Goal: Task Accomplishment & Management: Use online tool/utility

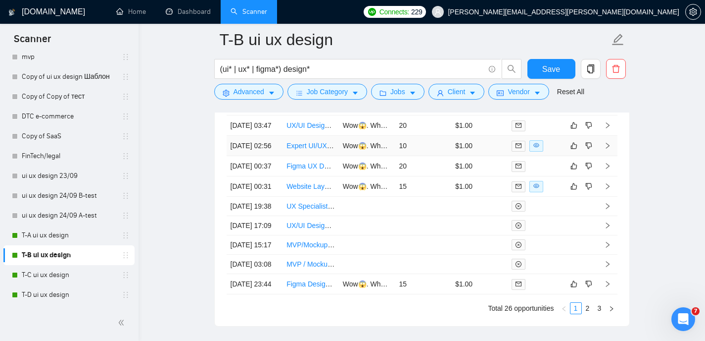
scroll to position [2697, 0]
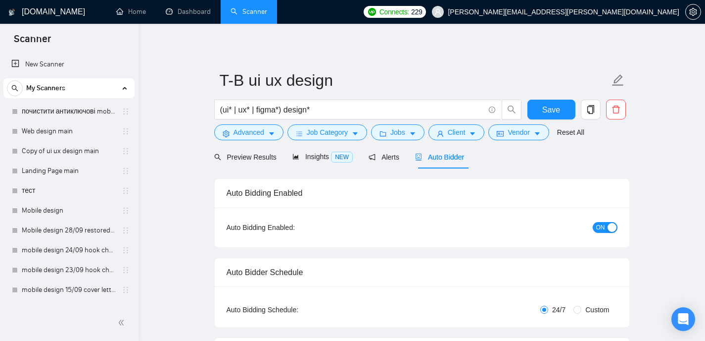
scroll to position [12, 0]
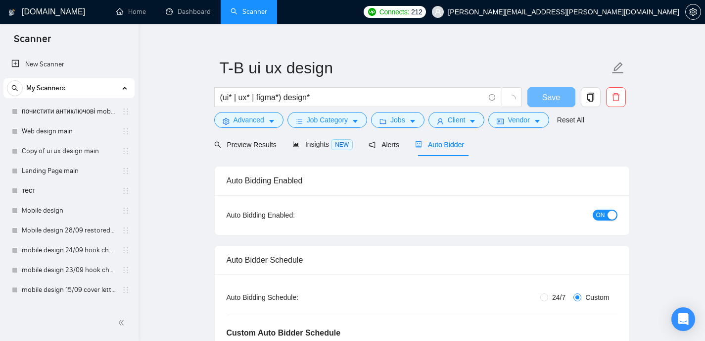
radio input "false"
radio input "true"
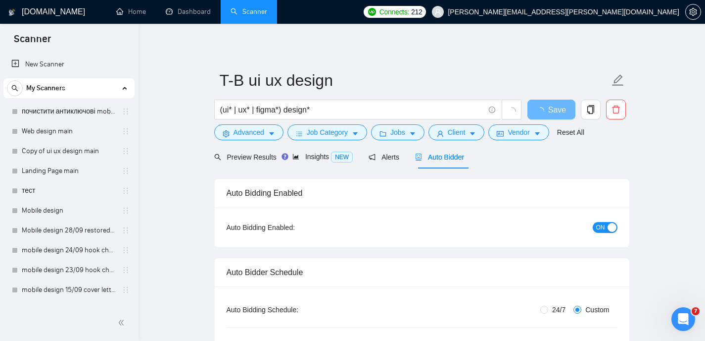
scroll to position [0, 0]
click at [455, 157] on span "Auto Bidder" at bounding box center [448, 157] width 49 height 8
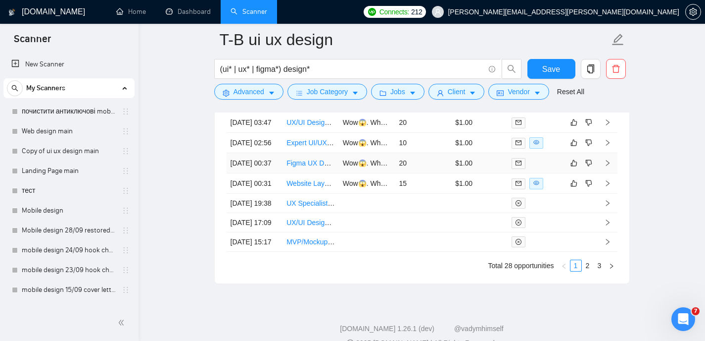
scroll to position [2726, 0]
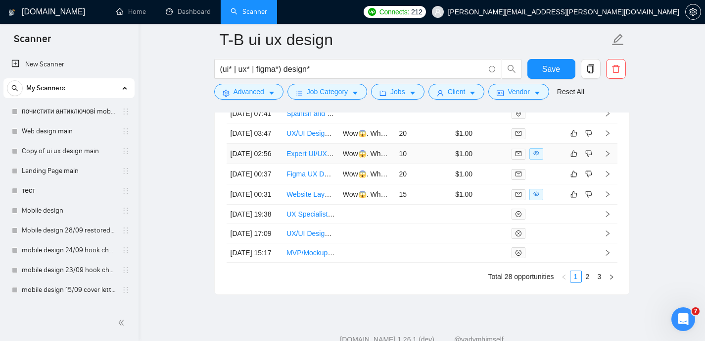
click at [317, 157] on link "Expert UI/UX Designer for Mobile Beauty/Skincare App" at bounding box center [371, 153] width 169 height 8
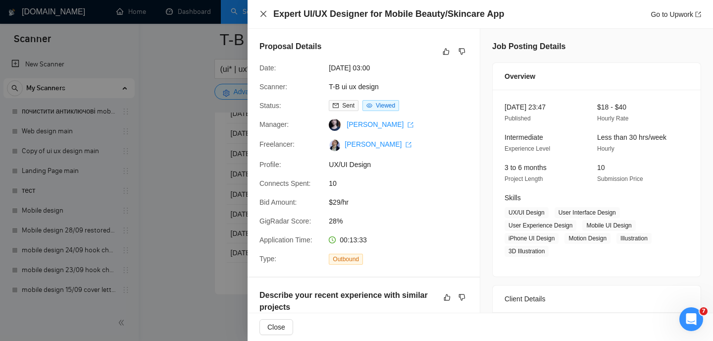
click at [263, 14] on icon "close" at bounding box center [263, 14] width 8 height 8
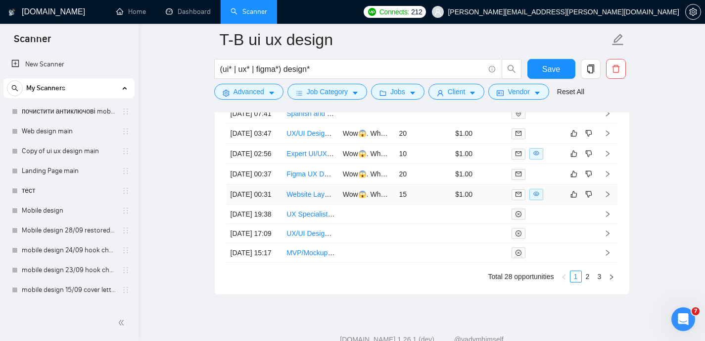
click at [308, 198] on link "Website Layout &amp; UX Design Expert Needed" at bounding box center [363, 194] width 153 height 8
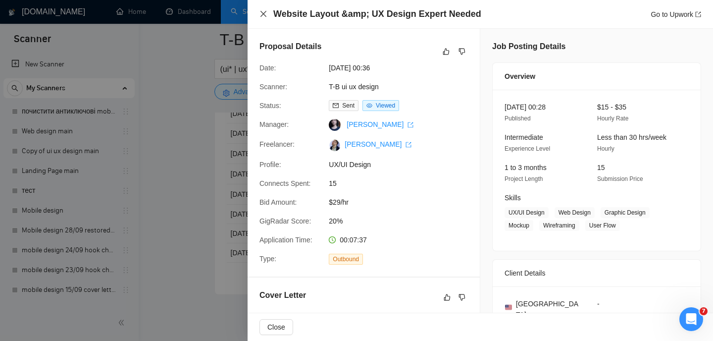
click at [266, 14] on icon "close" at bounding box center [263, 14] width 8 height 8
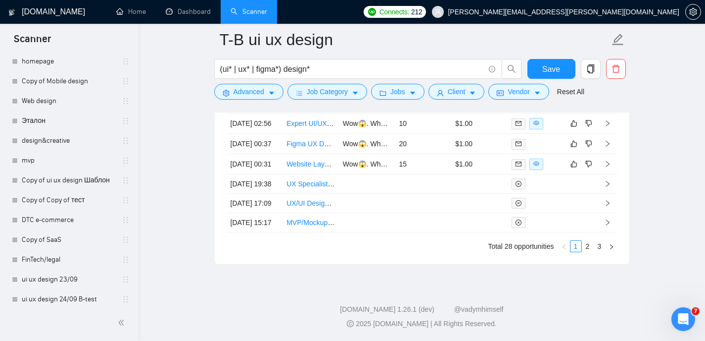
scroll to position [470, 0]
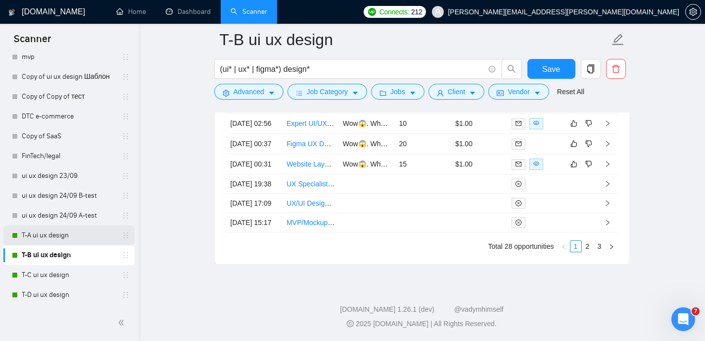
click at [51, 236] on link "T-A ui ux design" at bounding box center [69, 235] width 94 height 20
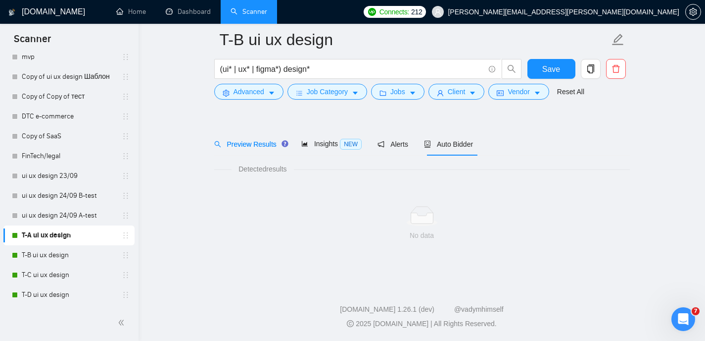
scroll to position [21, 0]
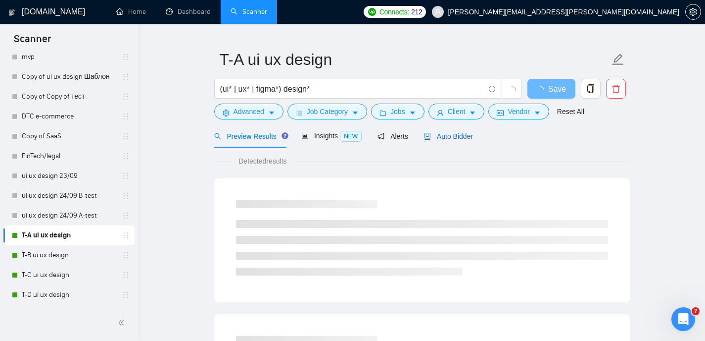
click at [456, 133] on span "Auto Bidder" at bounding box center [448, 136] width 49 height 8
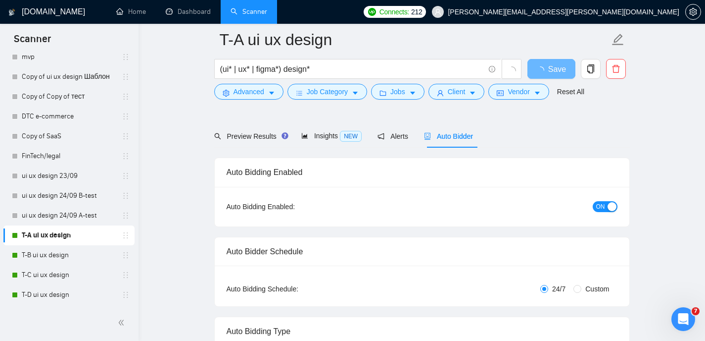
radio input "false"
radio input "true"
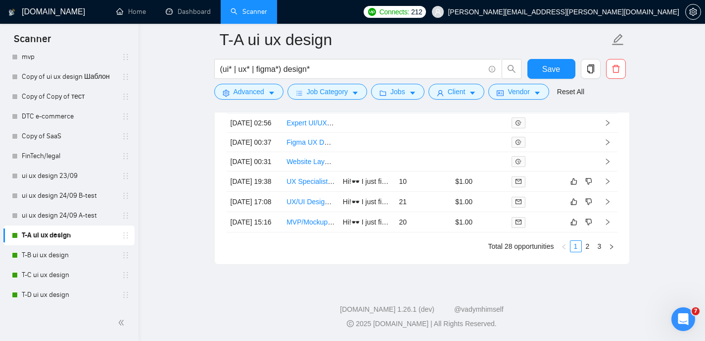
scroll to position [2851, 0]
click at [590, 251] on link "2" at bounding box center [588, 246] width 11 height 11
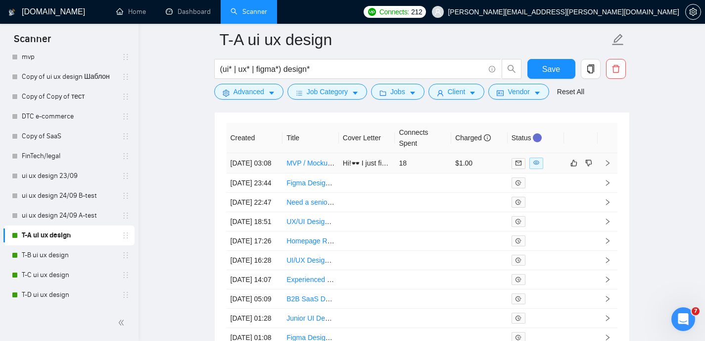
scroll to position [2652, 0]
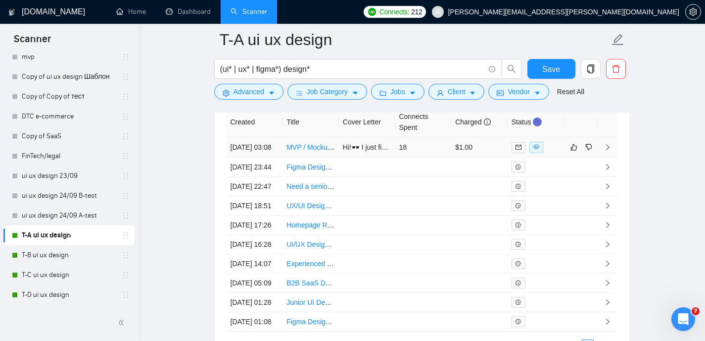
click at [305, 151] on link "MVP / Mockup Design for AI-Powered Journal App" at bounding box center [364, 147] width 155 height 8
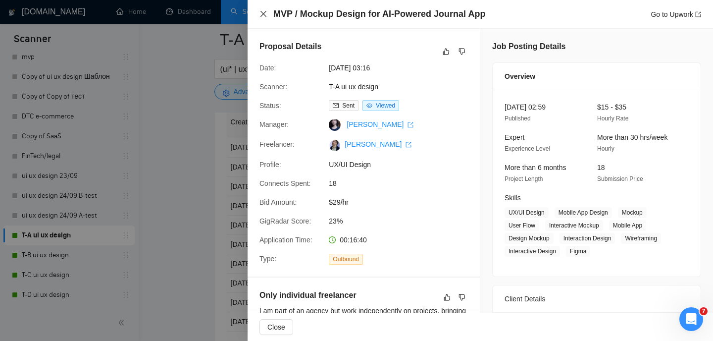
click at [263, 10] on icon "close" at bounding box center [263, 14] width 8 height 8
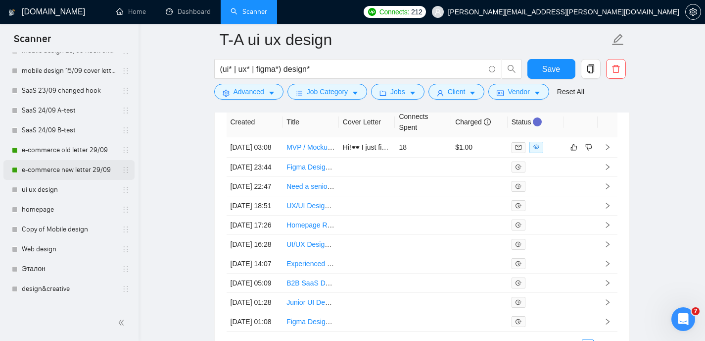
scroll to position [214, 0]
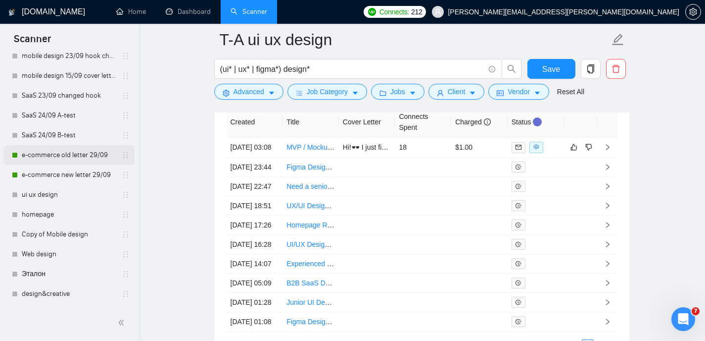
click at [86, 155] on link "e-commerce old letter 29/09" at bounding box center [69, 155] width 94 height 20
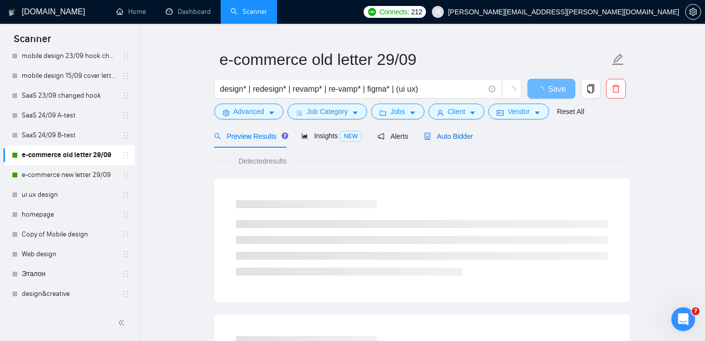
click at [450, 135] on span "Auto Bidder" at bounding box center [448, 136] width 49 height 8
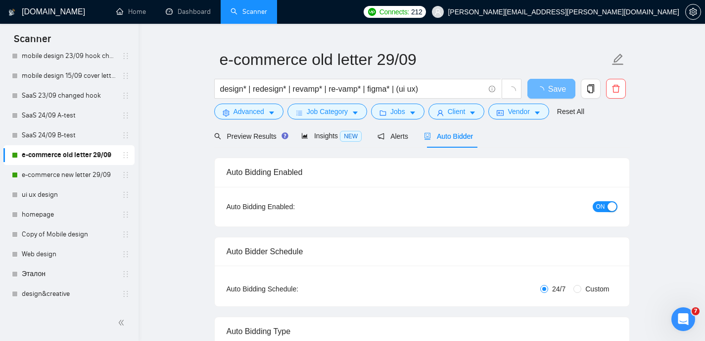
radio input "false"
radio input "true"
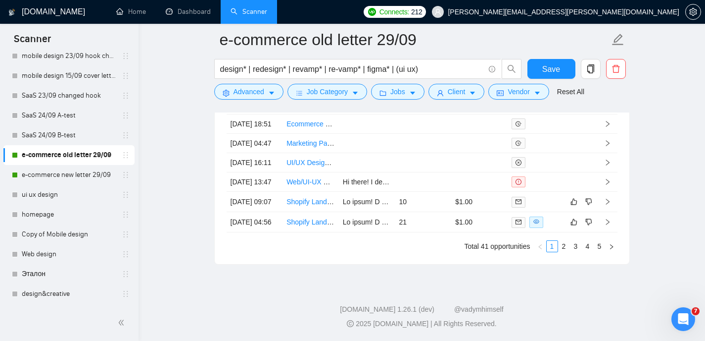
scroll to position [2875, 0]
click at [55, 178] on link "e-commerce new letter 29/09" at bounding box center [69, 175] width 94 height 20
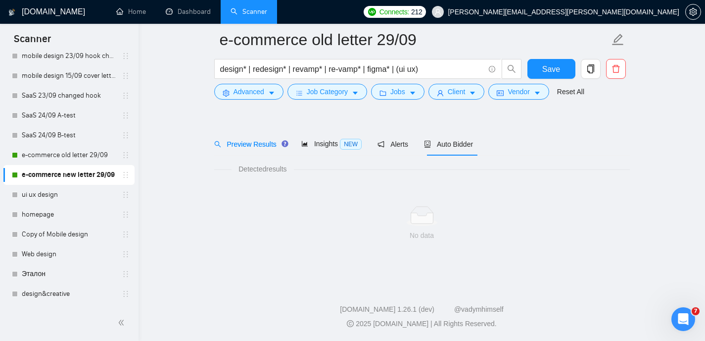
scroll to position [21, 0]
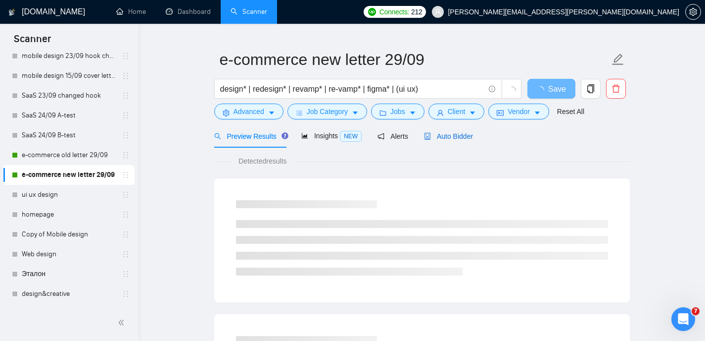
click at [444, 134] on span "Auto Bidder" at bounding box center [448, 136] width 49 height 8
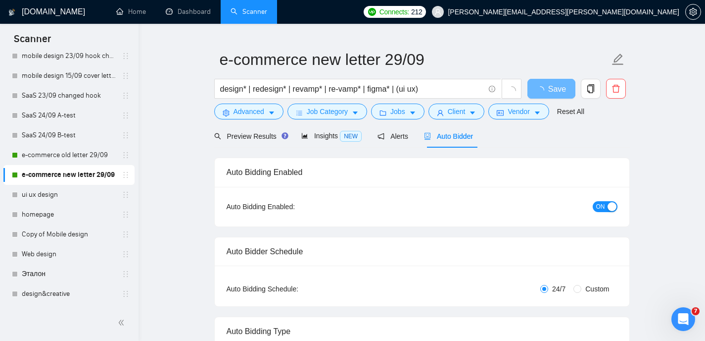
radio input "false"
radio input "true"
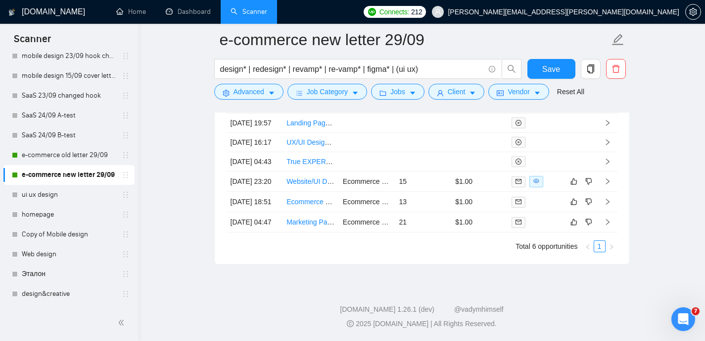
scroll to position [2723, 0]
click at [319, 185] on link "Website/UI Designer Needed for Snack Brand Visual Overhaul - Shopify" at bounding box center [397, 181] width 221 height 8
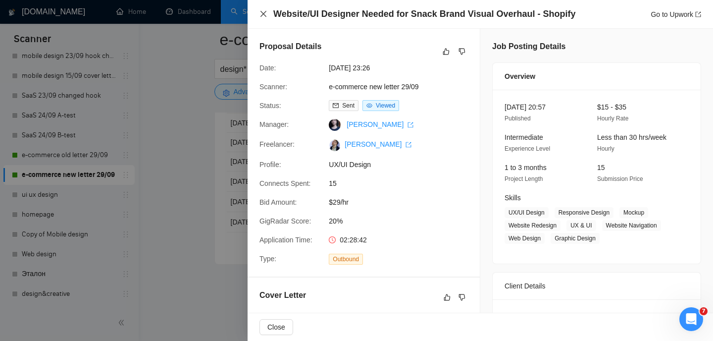
click at [262, 13] on icon "close" at bounding box center [263, 14] width 8 height 8
